Goal: Task Accomplishment & Management: Manage account settings

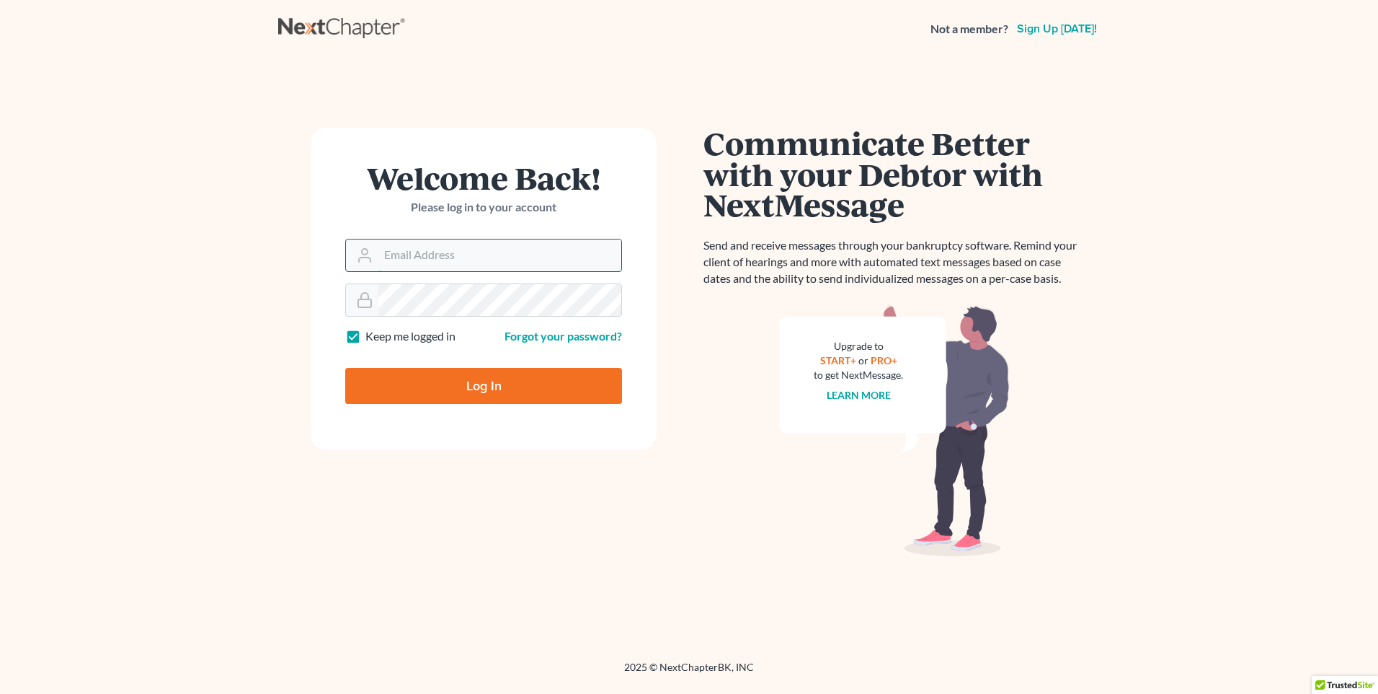
click at [397, 256] on input "Email Address" at bounding box center [499, 255] width 243 height 32
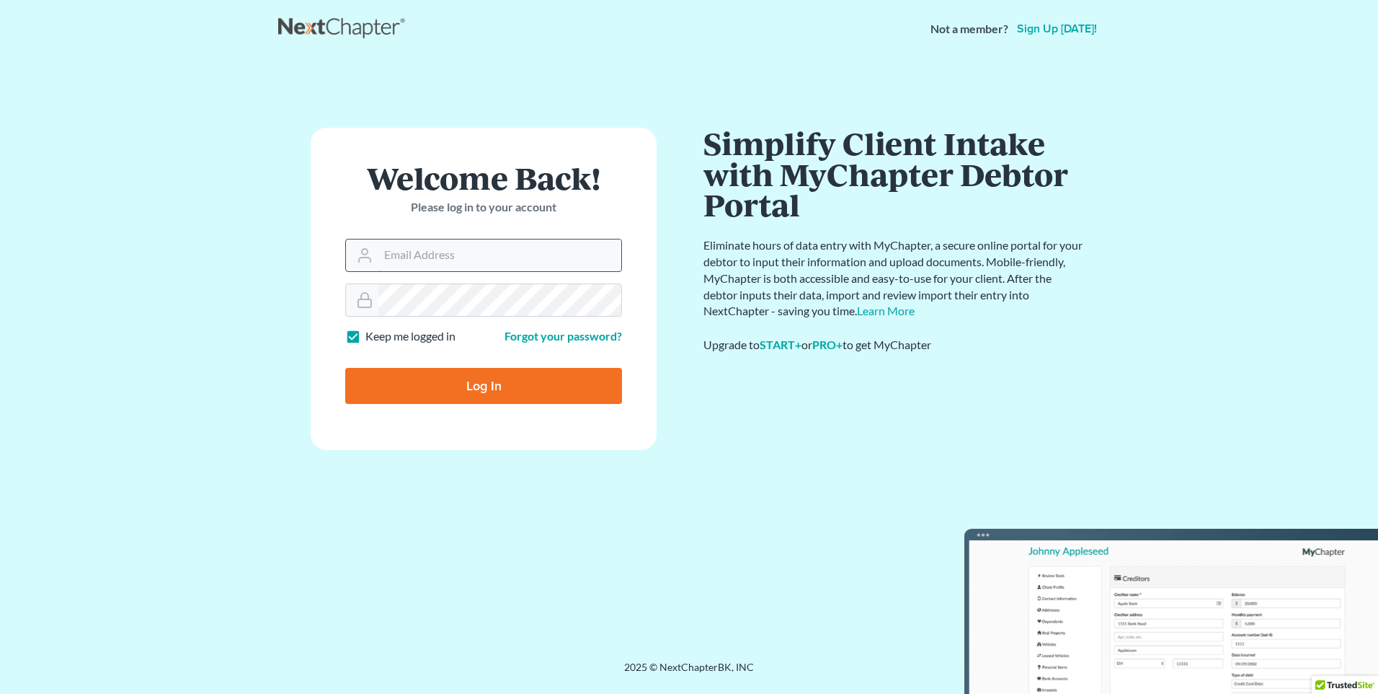
type input "[PERSON_NAME][EMAIL_ADDRESS][DOMAIN_NAME]"
